Goal: Navigation & Orientation: Go to known website

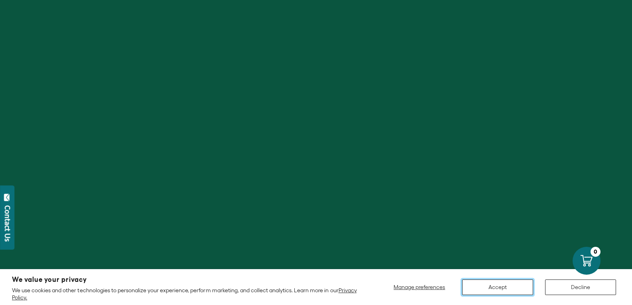
click at [518, 291] on button "Accept" at bounding box center [497, 287] width 71 height 16
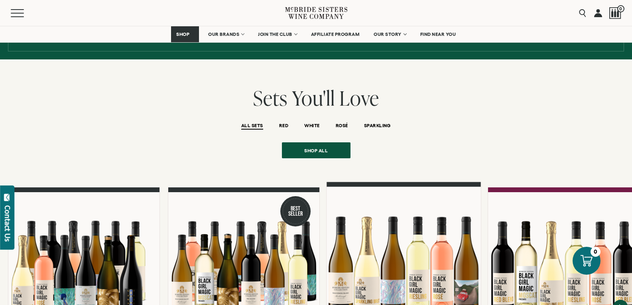
scroll to position [678, 0]
